Goal: Navigation & Orientation: Understand site structure

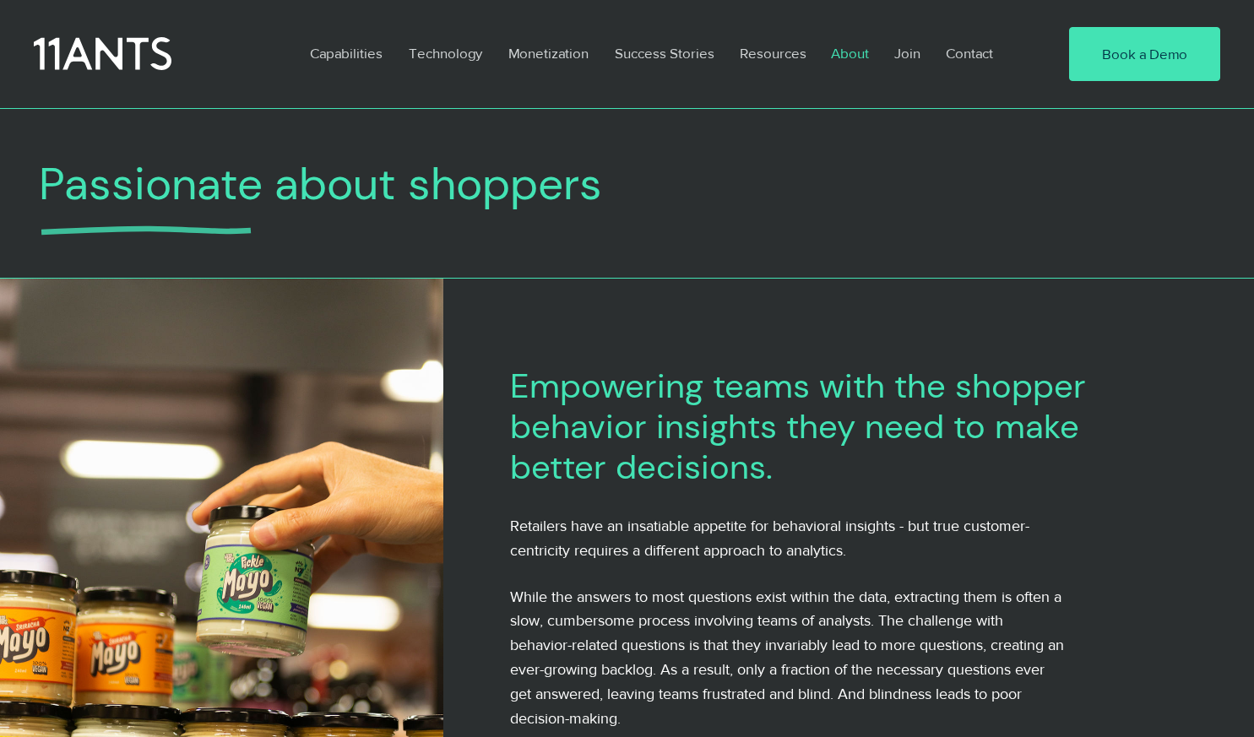
click at [686, 61] on p "Success Stories" at bounding box center [664, 53] width 117 height 39
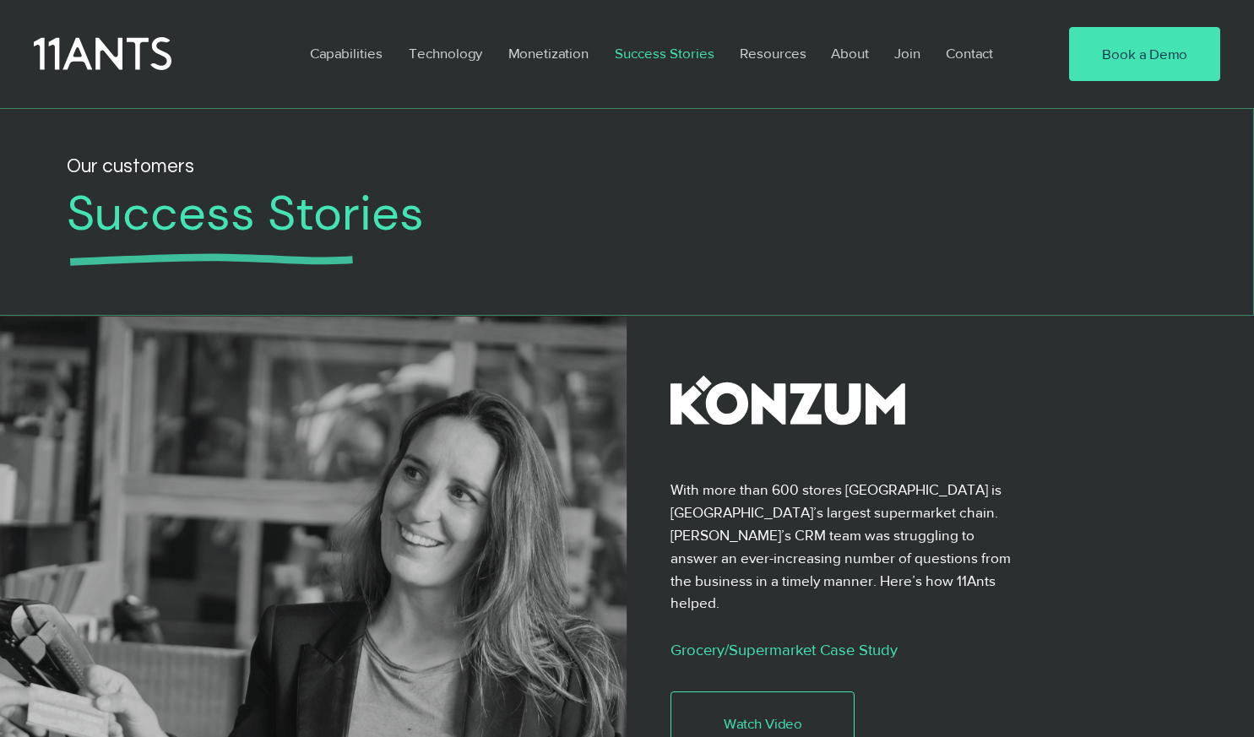
click at [852, 52] on p "About" at bounding box center [849, 53] width 55 height 39
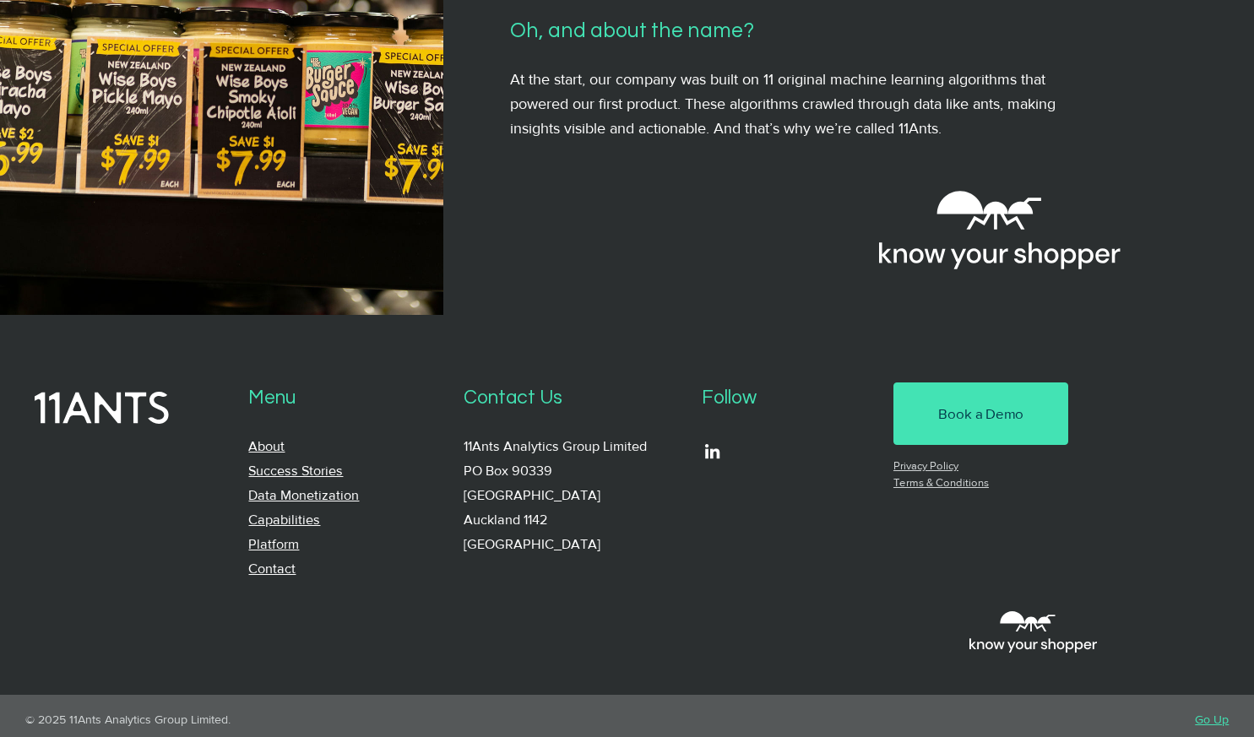
scroll to position [1560, 0]
